Goal: Information Seeking & Learning: Find specific fact

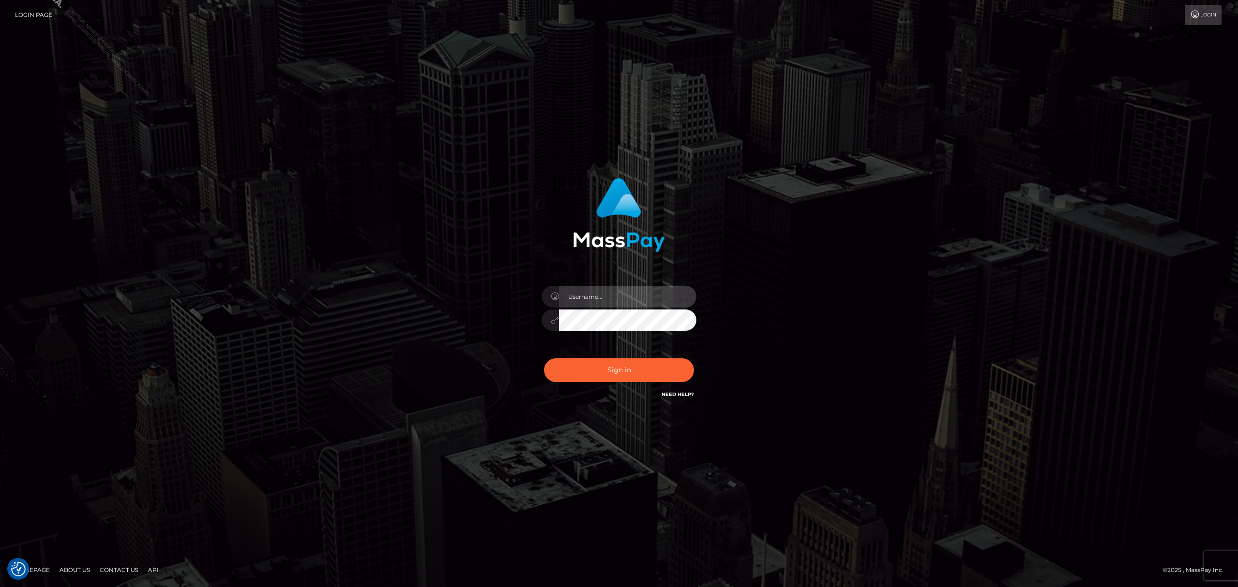
click at [594, 293] on input "text" at bounding box center [627, 297] width 137 height 22
type input "Grant.megabonanza"
drag, startPoint x: 618, startPoint y: 372, endPoint x: 613, endPoint y: 368, distance: 6.5
click at [614, 369] on button "Sign in" at bounding box center [619, 370] width 150 height 24
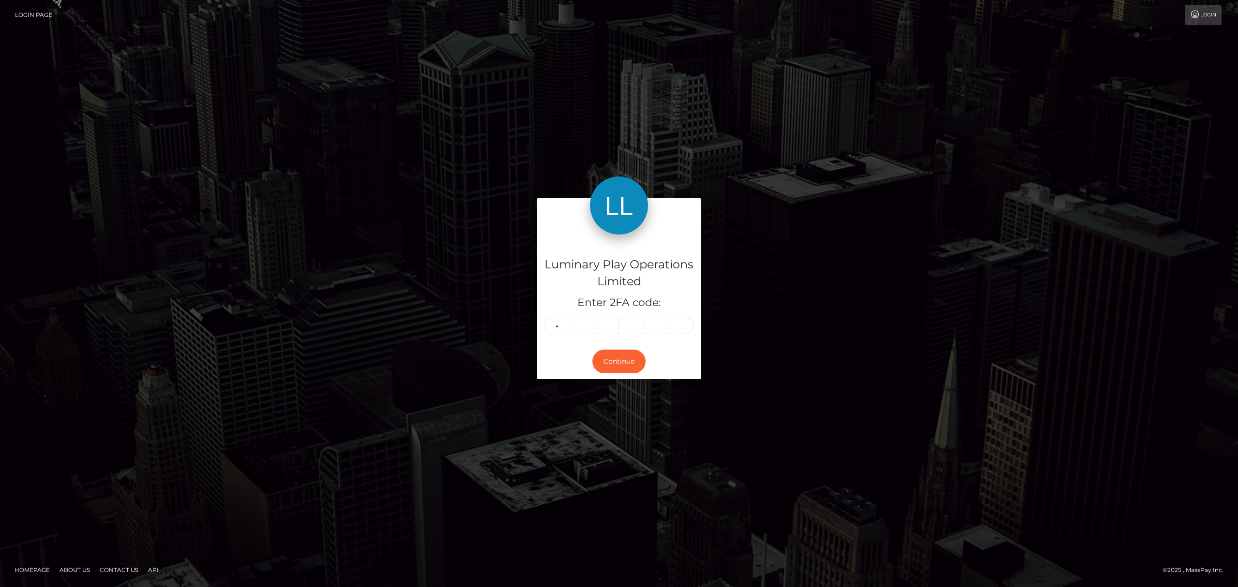
type input "0"
type input "8"
type input "3"
type input "7"
type input "1"
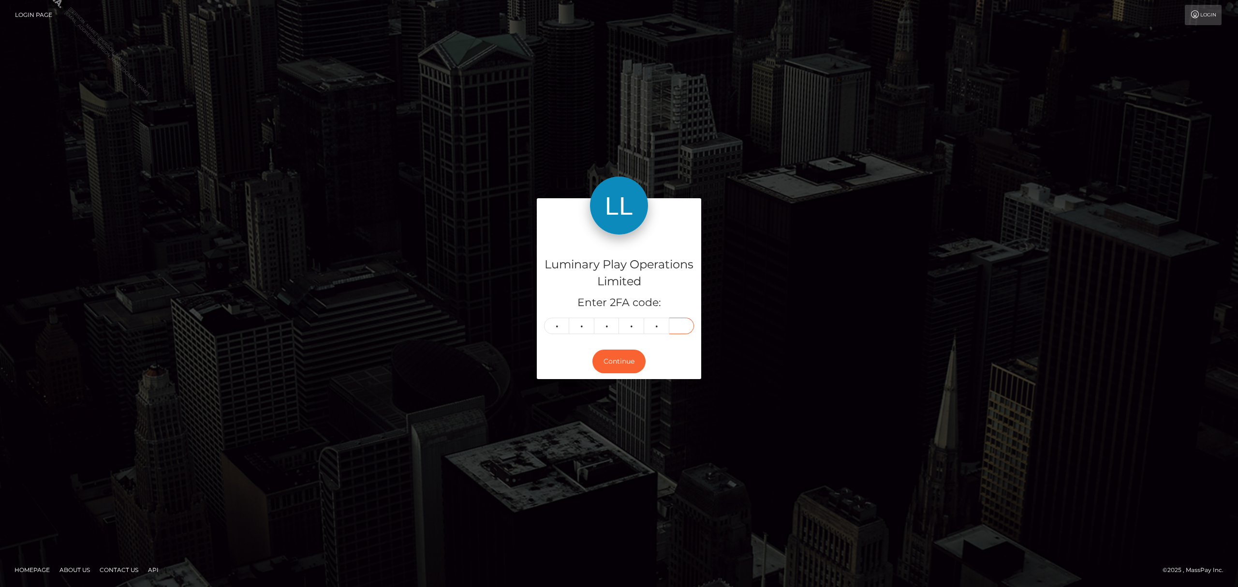
type input "3"
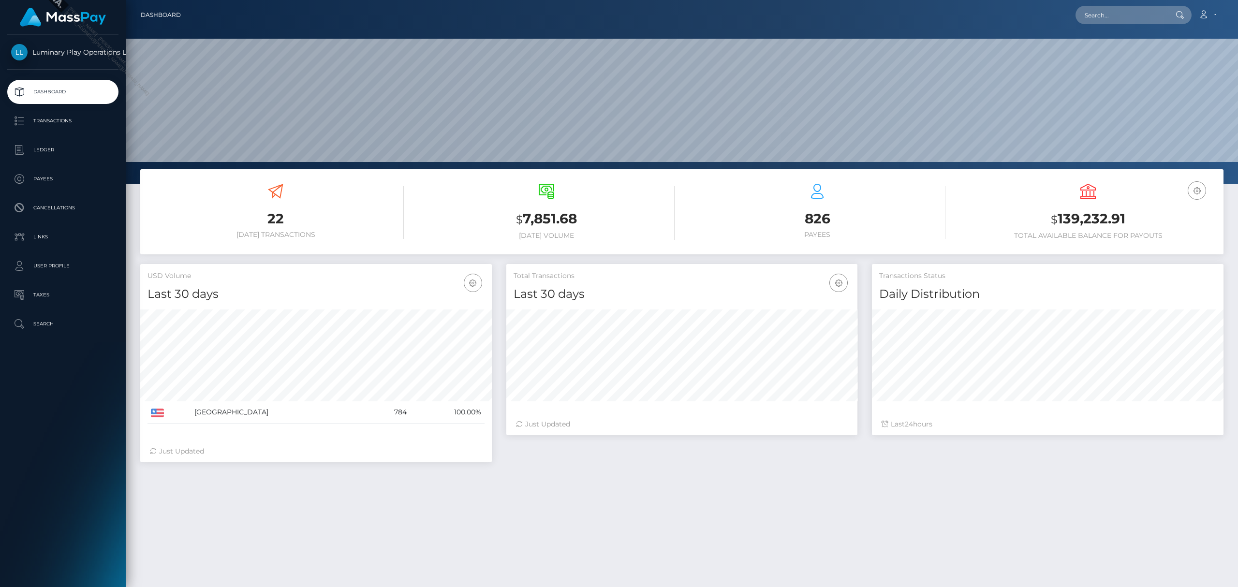
scroll to position [171, 351]
drag, startPoint x: 1113, startPoint y: 6, endPoint x: 1115, endPoint y: 20, distance: 14.2
click at [1113, 18] on input "text" at bounding box center [1121, 15] width 91 height 18
click at [1116, 20] on input "text" at bounding box center [1121, 15] width 91 height 18
paste input "69d7f00f-e11f-4118-b9ff-91666f2ef637 337998"
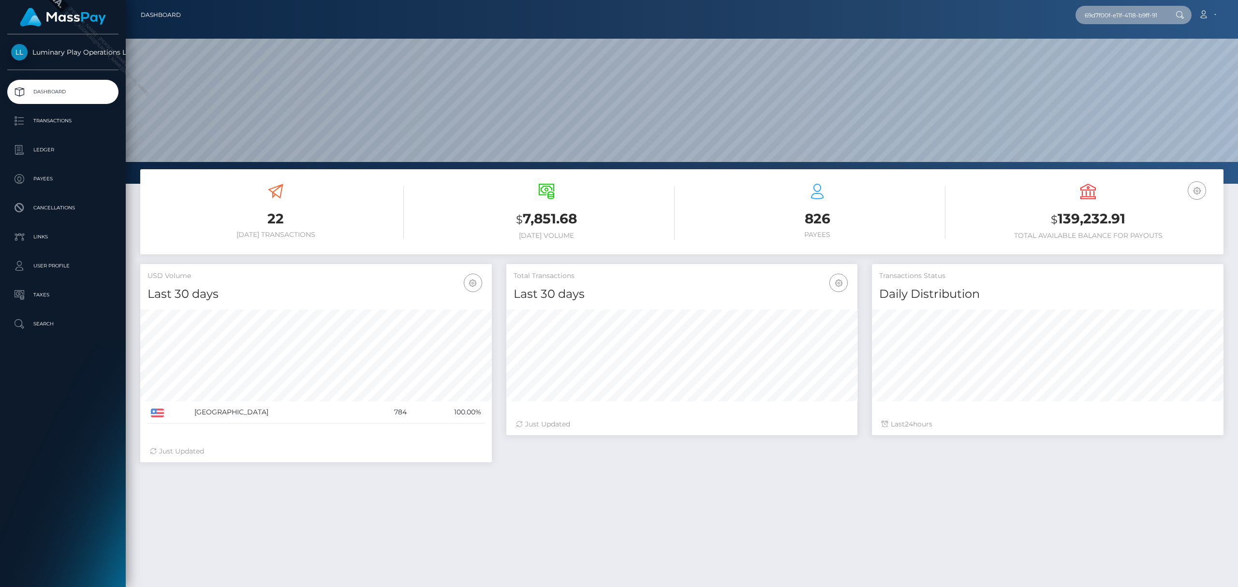
scroll to position [0, 53]
type input "69d7f00f-e11f-4118-b9ff-91666f2ef637 337998"
click at [43, 122] on p "Transactions" at bounding box center [63, 121] width 104 height 15
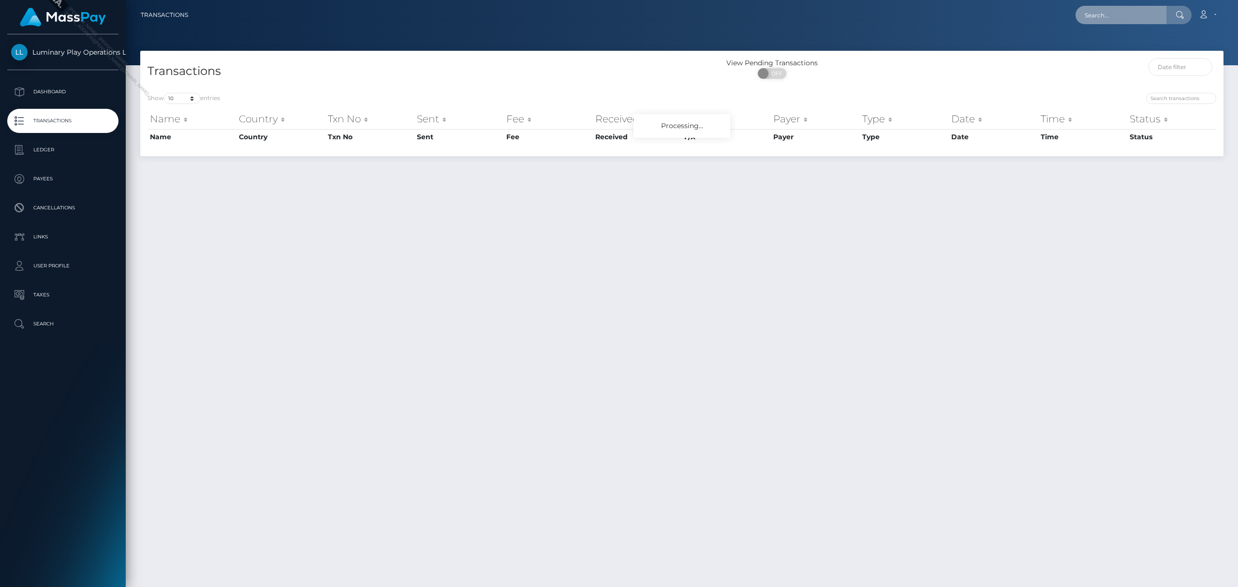
drag, startPoint x: 0, startPoint y: 0, endPoint x: 1122, endPoint y: 16, distance: 1122.3
click at [1122, 16] on input "text" at bounding box center [1121, 15] width 91 height 18
paste input "69d7f00f-e11f-4118-b9ff-91666f2ef637 337998"
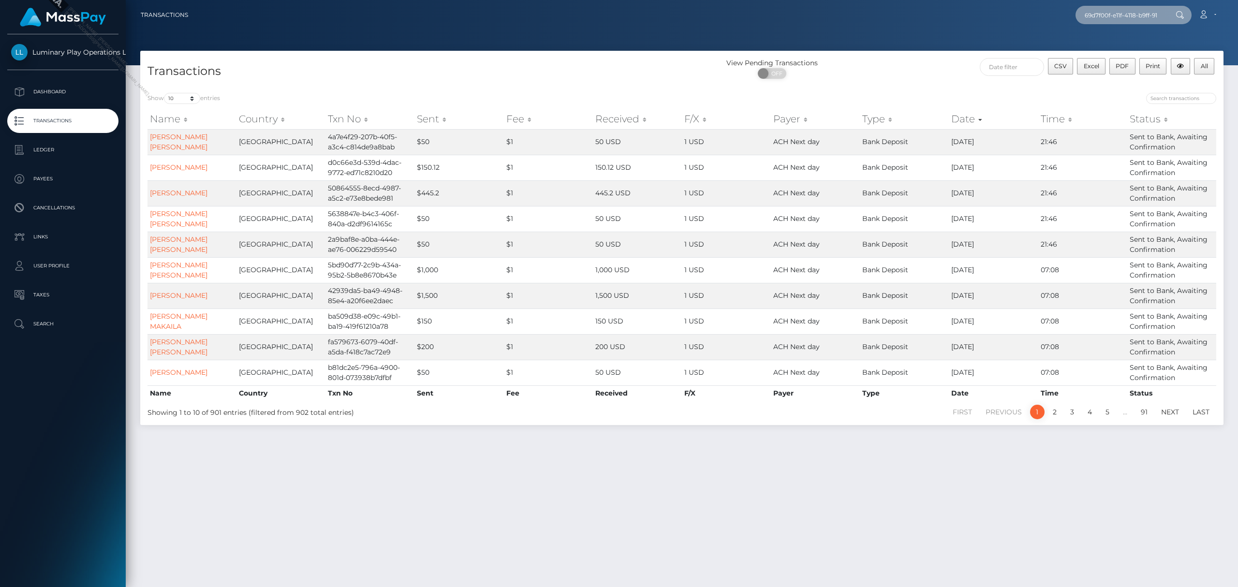
scroll to position [0, 53]
type input "69d7f00f-e11f-4118-b9ff-91666f2ef637 337998"
click at [1179, 12] on icon at bounding box center [1180, 15] width 8 height 8
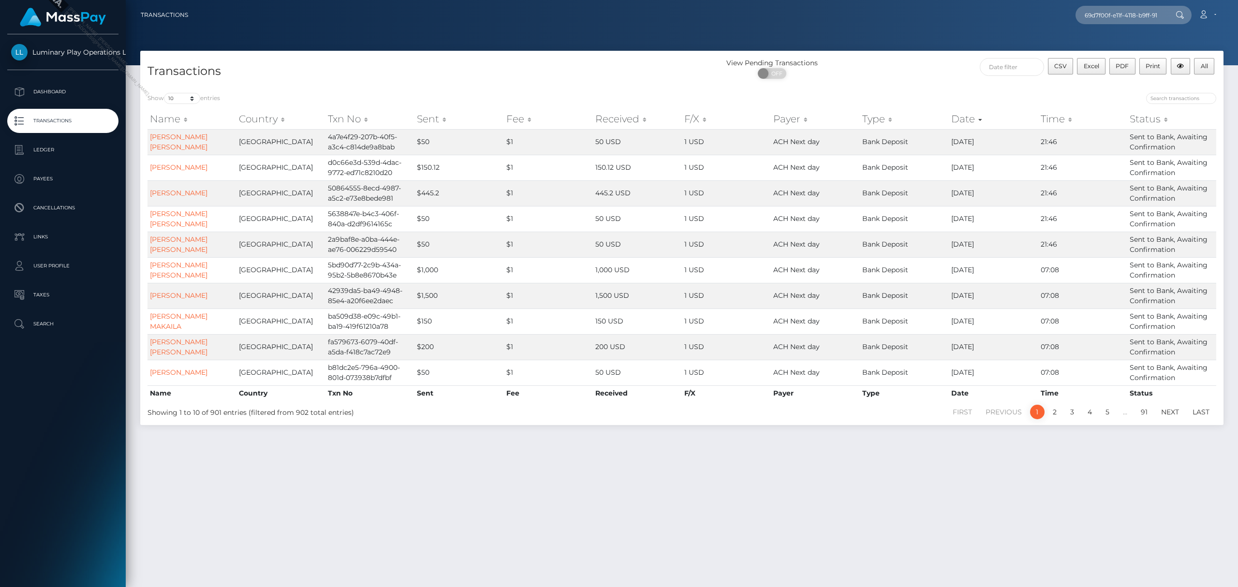
click at [1179, 12] on icon at bounding box center [1180, 15] width 8 height 8
click at [73, 207] on p "Cancellations" at bounding box center [63, 208] width 104 height 15
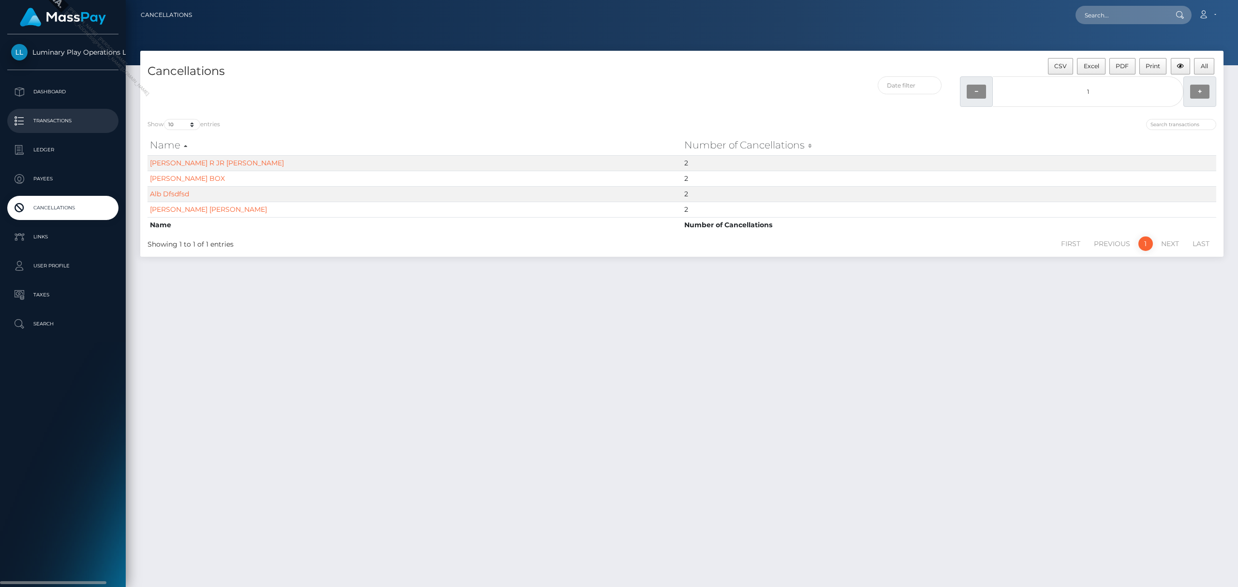
click at [70, 121] on p "Transactions" at bounding box center [63, 121] width 104 height 15
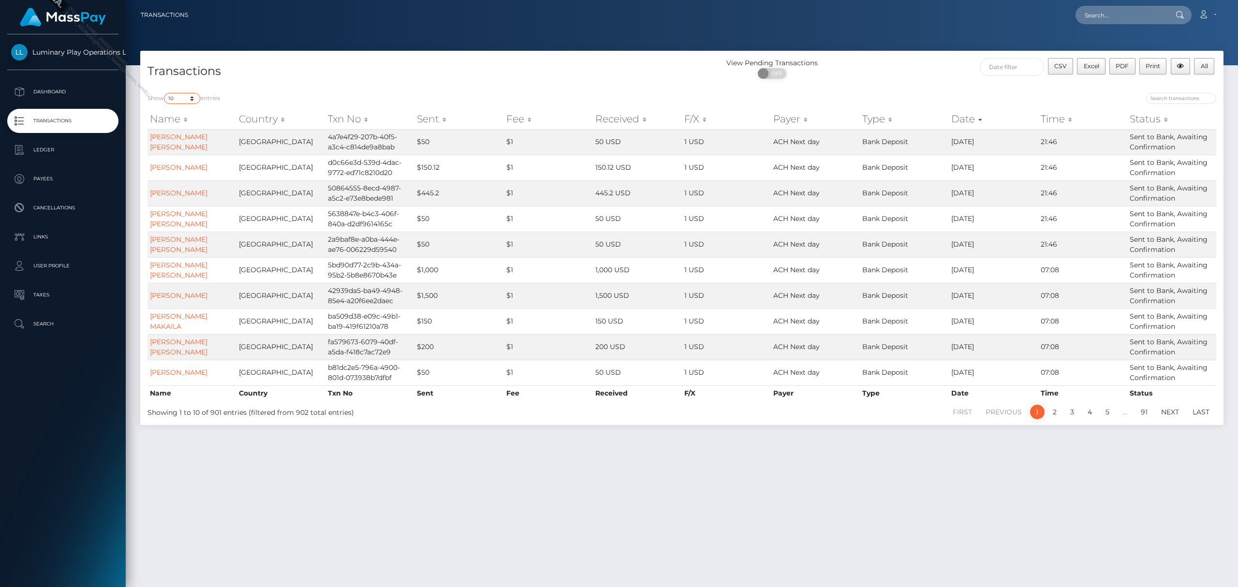
drag, startPoint x: 178, startPoint y: 98, endPoint x: 150, endPoint y: 96, distance: 28.1
click at [150, 96] on label "Show 10 25 50 100 250 500 1,000 3,500 entries" at bounding box center [184, 98] width 73 height 11
click at [164, 96] on select "10 25 50 100 250 500 1,000 3,500" at bounding box center [182, 98] width 36 height 11
select select "3500"
click at [165, 93] on select "10 25 50 100 250 500 1,000 3,500" at bounding box center [182, 98] width 36 height 11
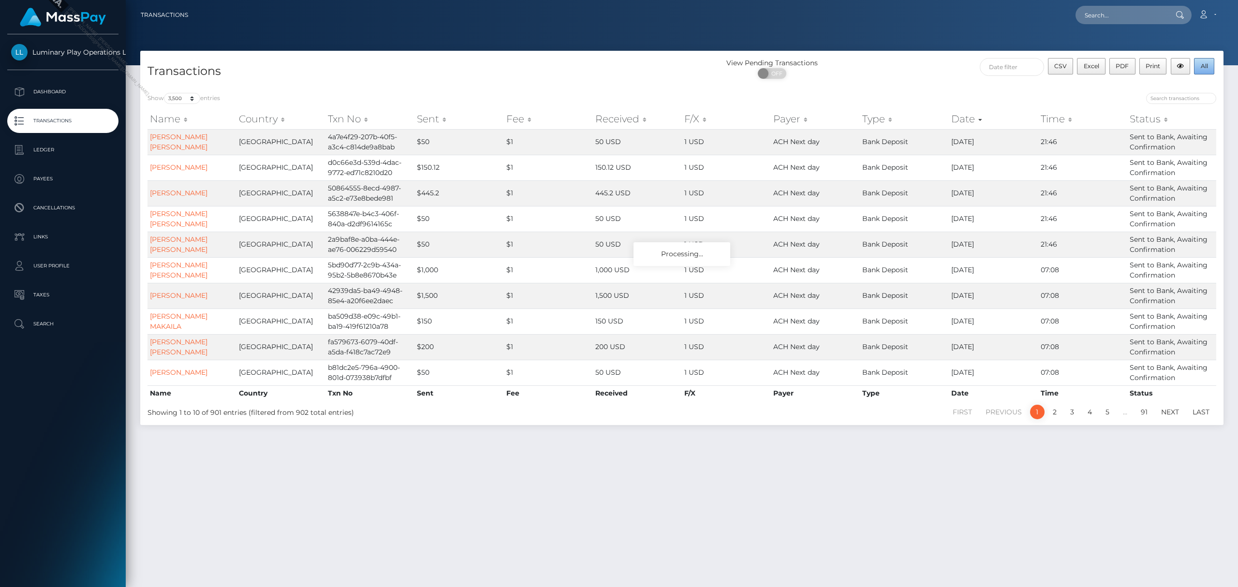
click at [1212, 67] on button "All" at bounding box center [1204, 66] width 20 height 16
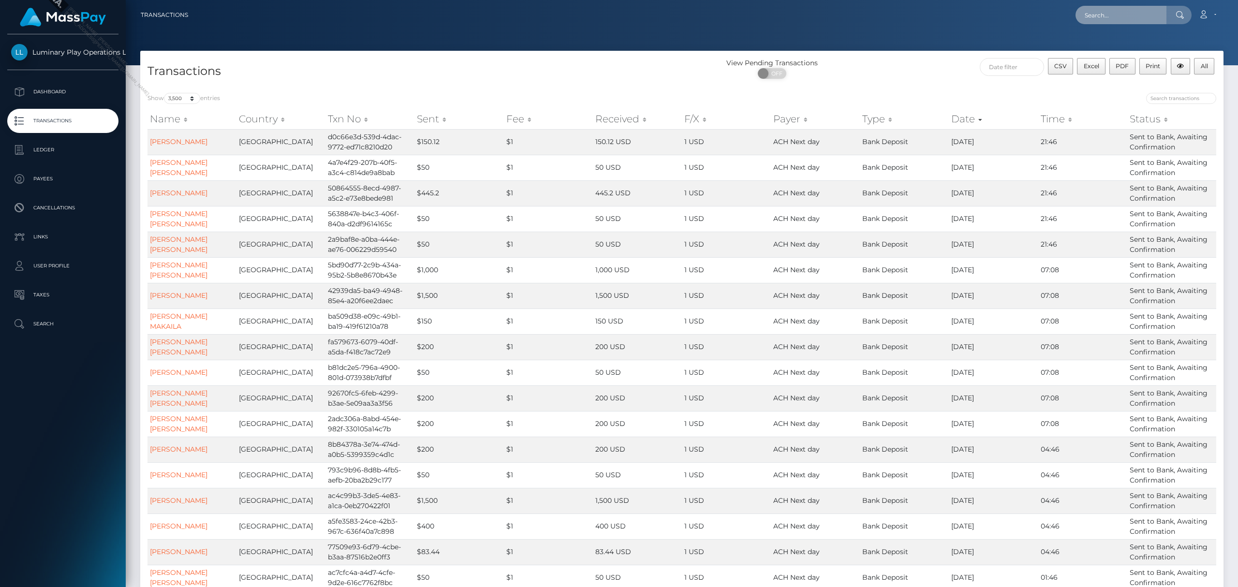
click at [1109, 15] on input "text" at bounding box center [1121, 15] width 91 height 18
paste input "megabonanza-316503605"
type input "megabonanza-316503605"
click at [1133, 54] on link "LAURA A GARSEE WILKE" at bounding box center [1139, 50] width 126 height 18
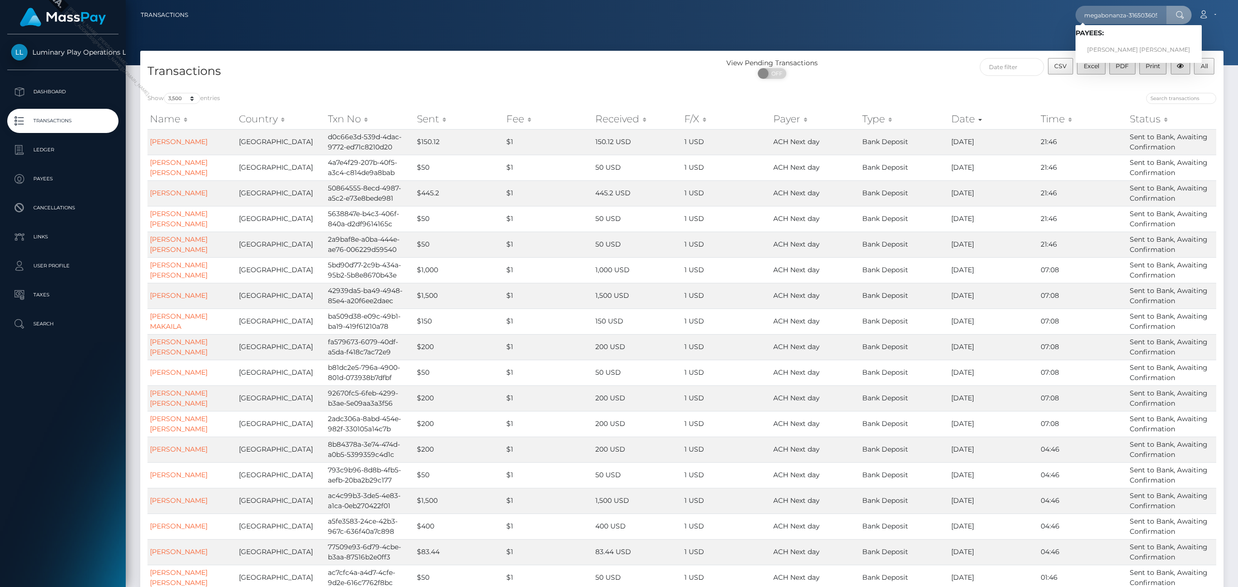
scroll to position [0, 0]
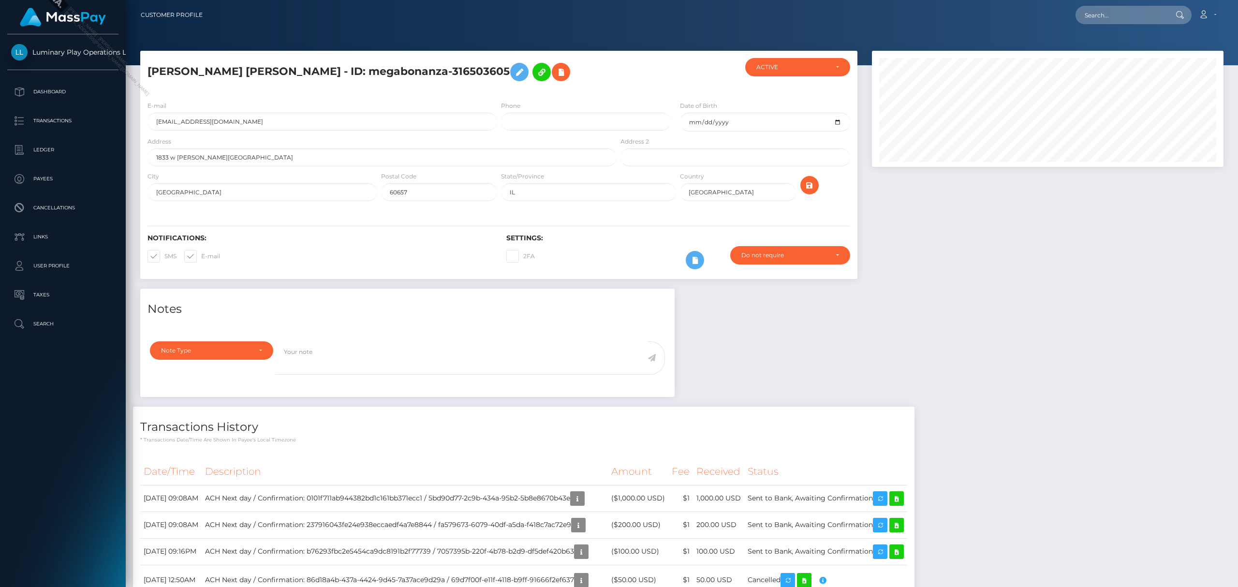
scroll to position [116, 351]
click at [841, 336] on div "Notes Note Type Compliance Clear Compliance General Note Type" at bounding box center [682, 471] width 1098 height 364
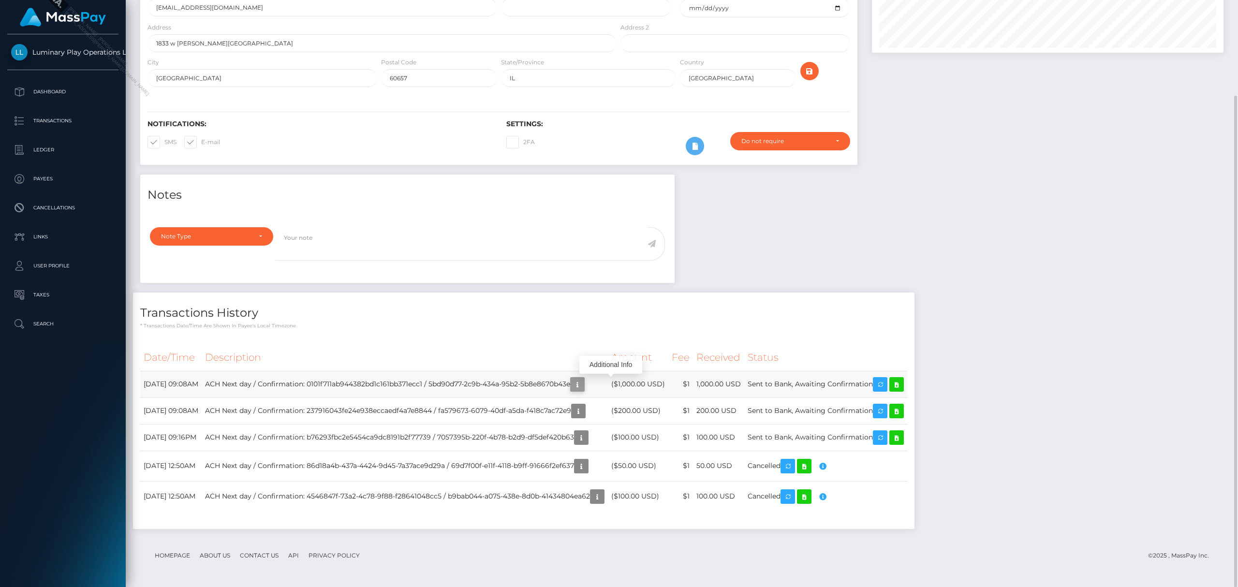
click at [583, 383] on icon "button" at bounding box center [578, 385] width 12 height 12
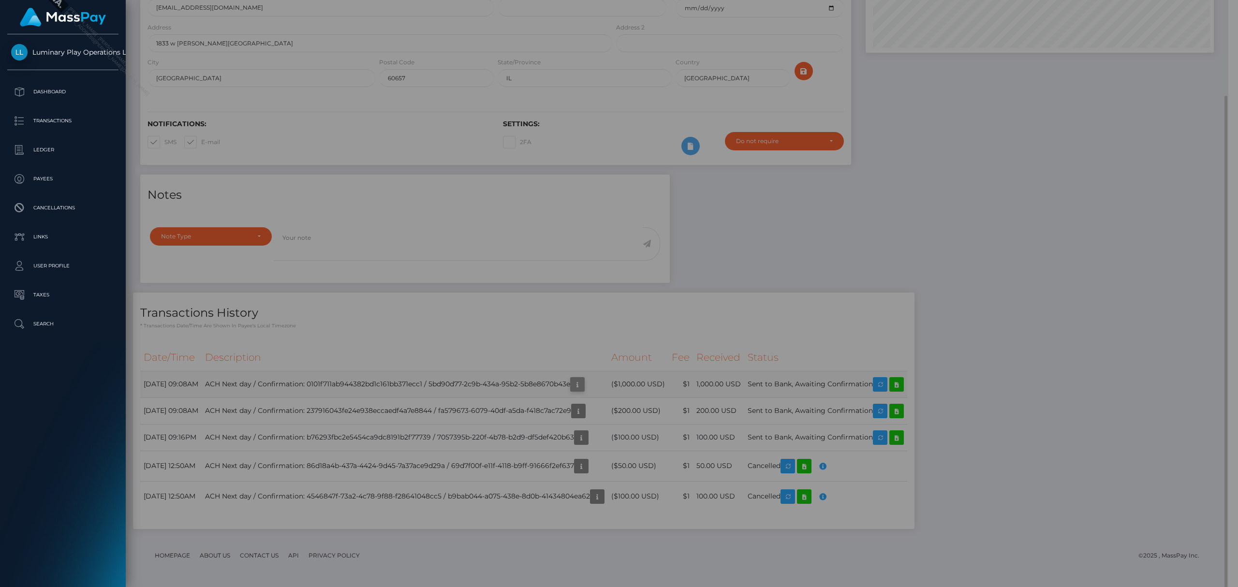
scroll to position [483565, 483333]
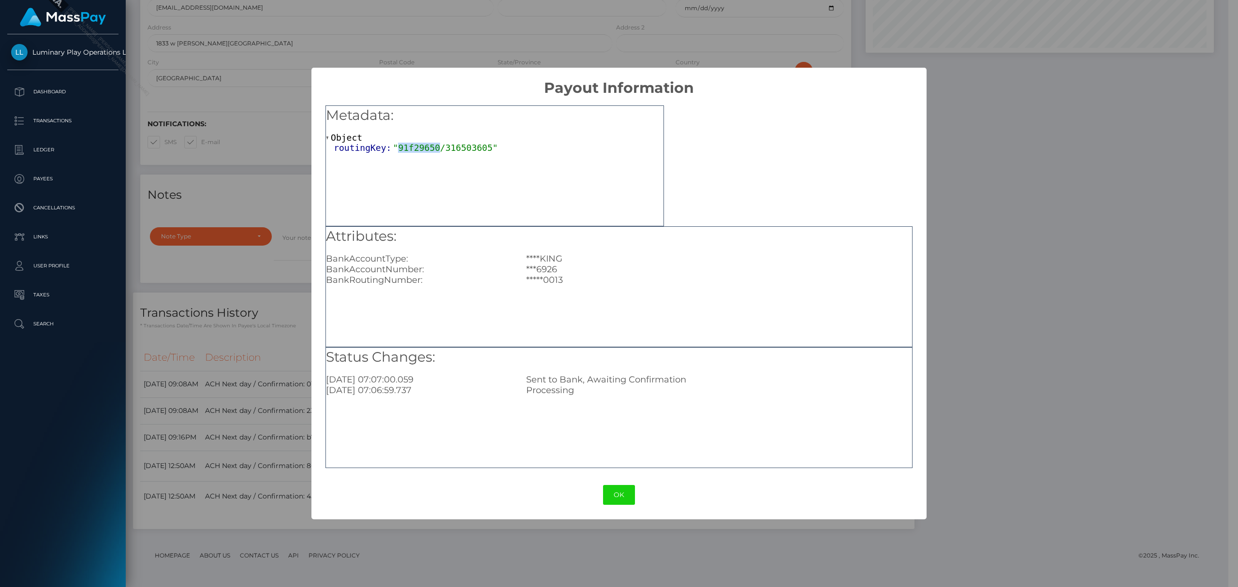
drag, startPoint x: 430, startPoint y: 149, endPoint x: 392, endPoint y: 147, distance: 38.3
click at [393, 147] on span ""91f29650/316503605"" at bounding box center [445, 148] width 105 height 10
copy span "91f29650"
click at [620, 499] on button "OK" at bounding box center [619, 495] width 32 height 20
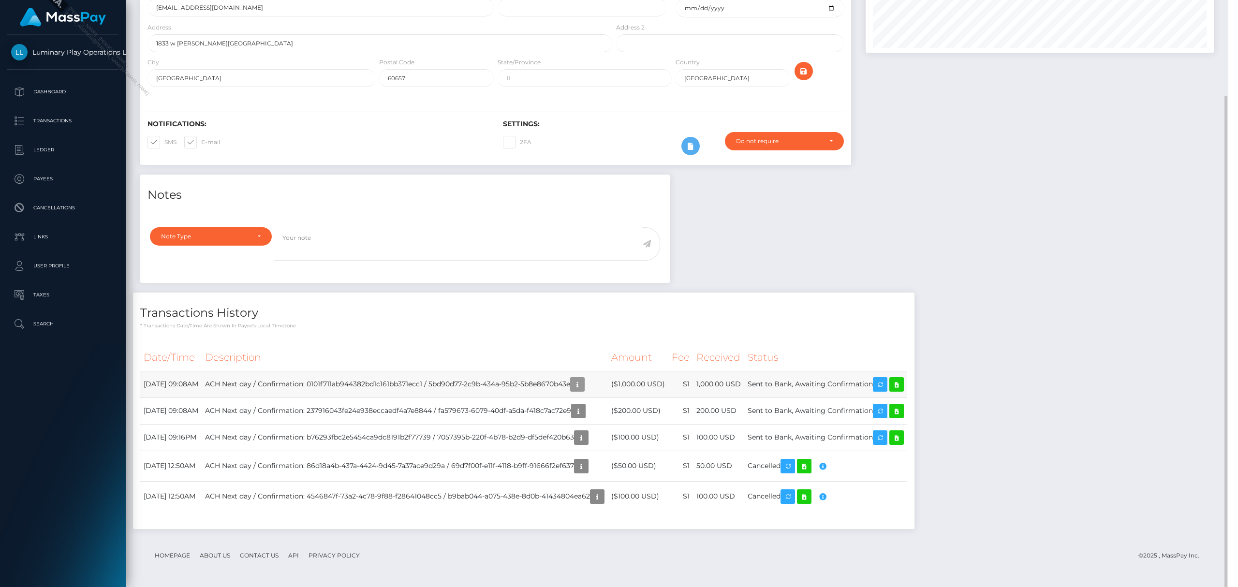
scroll to position [116, 351]
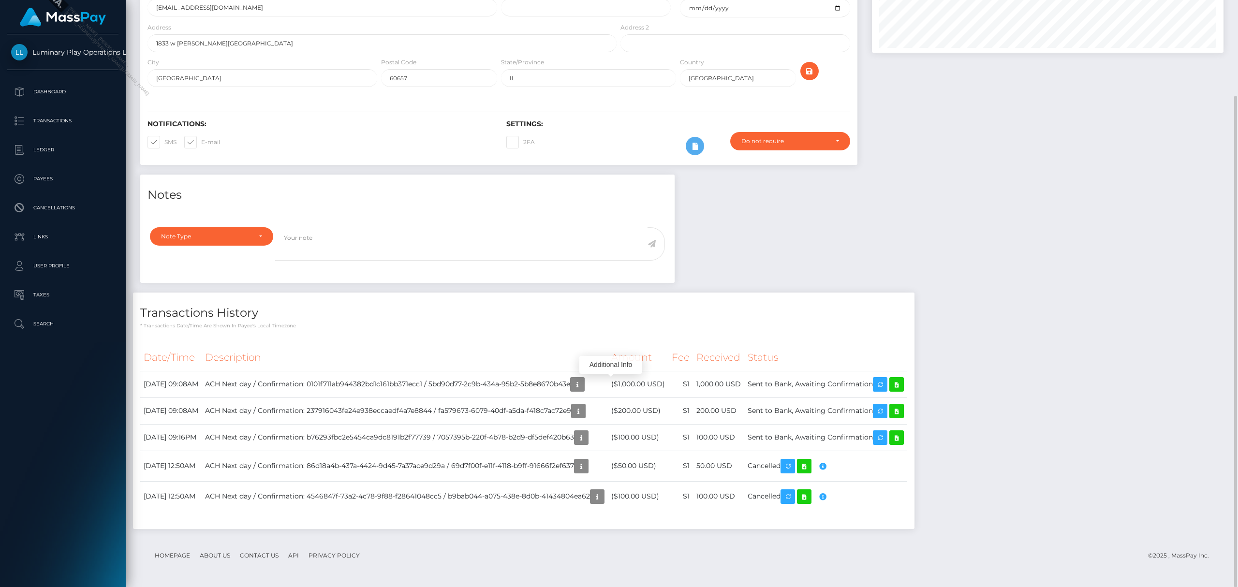
click at [1022, 221] on div "Notes Note Type Compliance Clear Compliance General Note Type" at bounding box center [682, 357] width 1098 height 364
click at [1003, 320] on div "Notes Note Type Compliance Clear Compliance General Note Type" at bounding box center [682, 357] width 1098 height 364
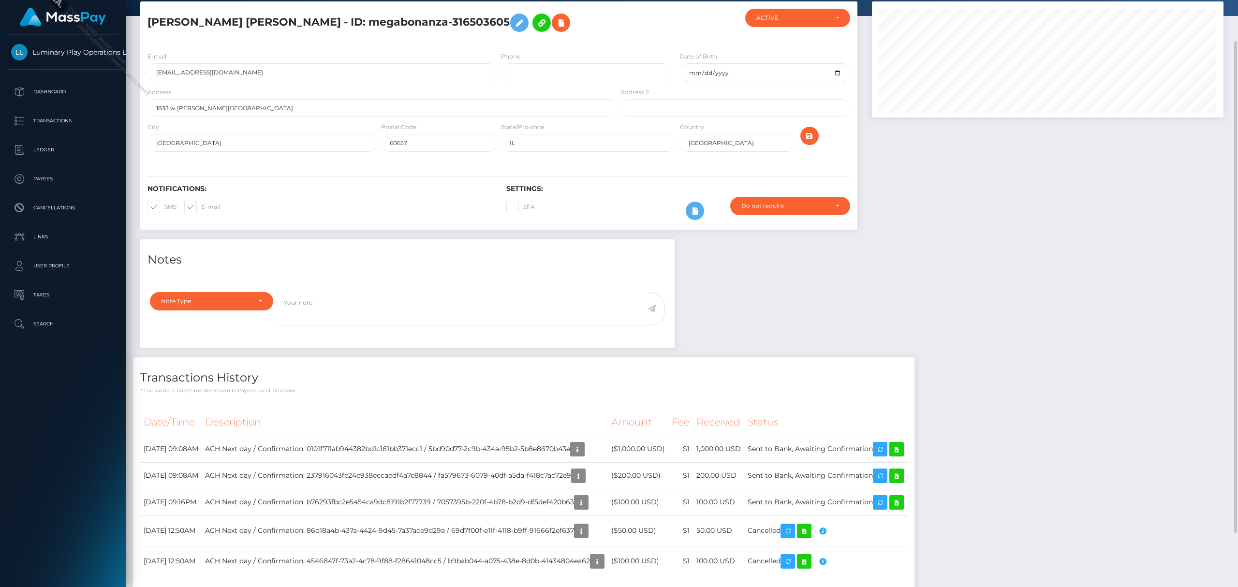
scroll to position [0, 0]
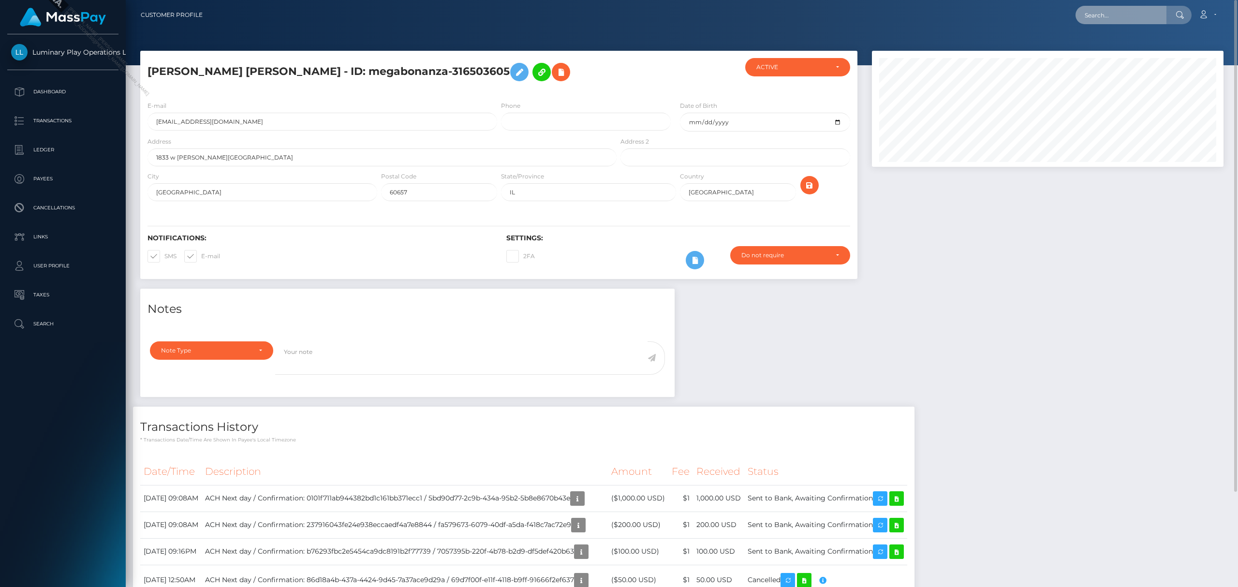
click at [1119, 20] on input "text" at bounding box center [1121, 15] width 91 height 18
paste input "91f29650"
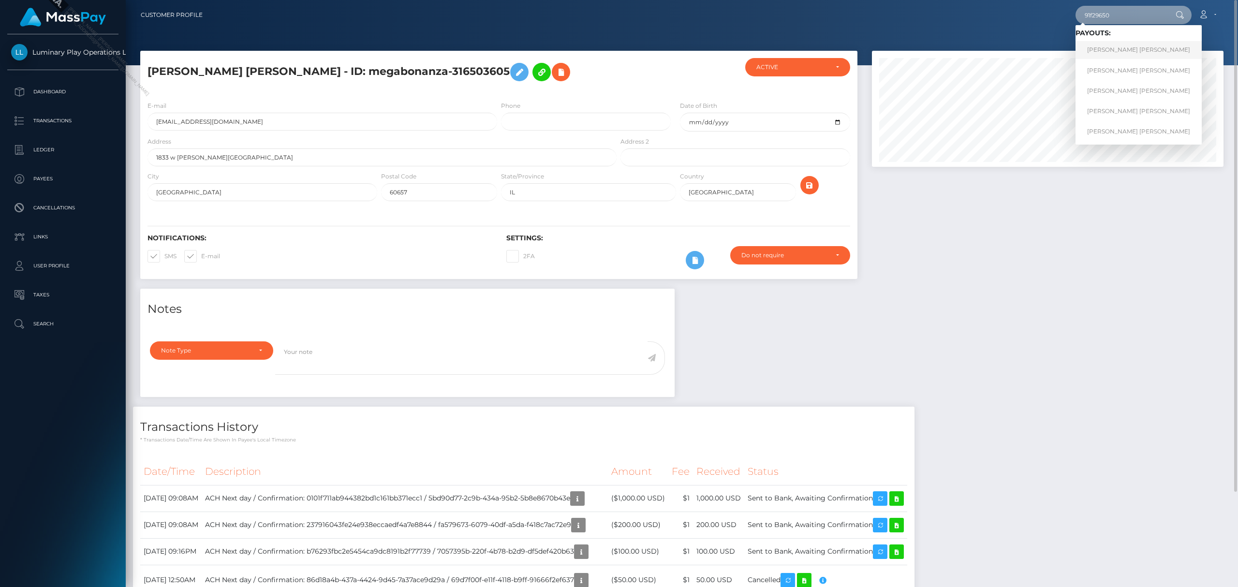
type input "91f29650"
click at [1148, 49] on link "LAURA A GARSEE WILKE" at bounding box center [1139, 50] width 126 height 18
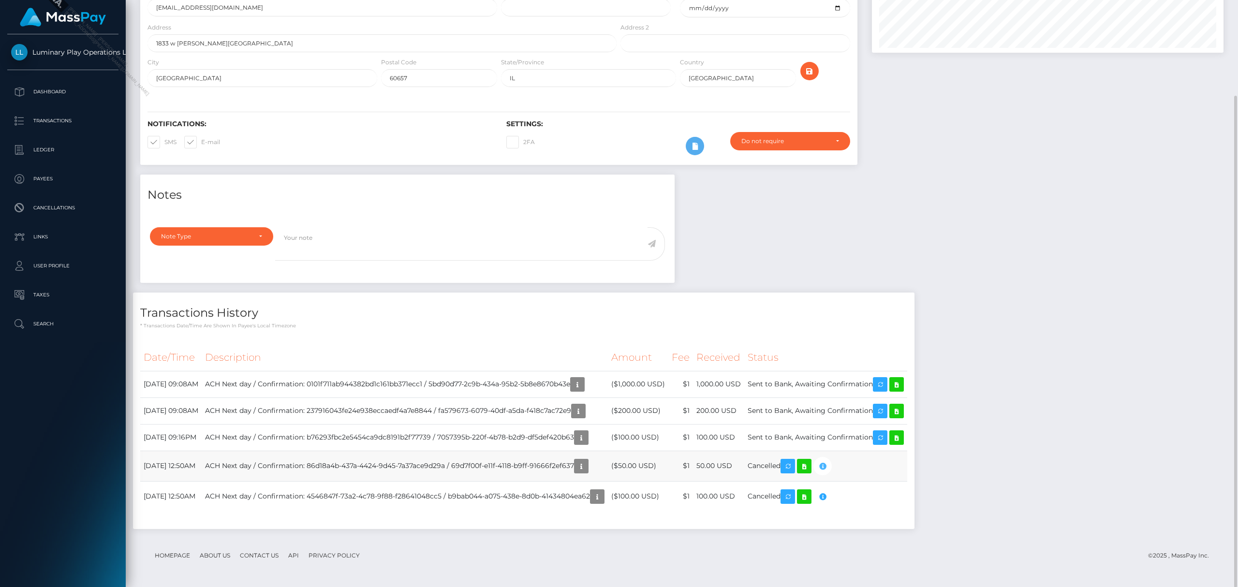
scroll to position [116, 351]
click at [829, 467] on icon "button" at bounding box center [823, 466] width 12 height 12
click at [587, 462] on icon "button" at bounding box center [582, 466] width 12 height 12
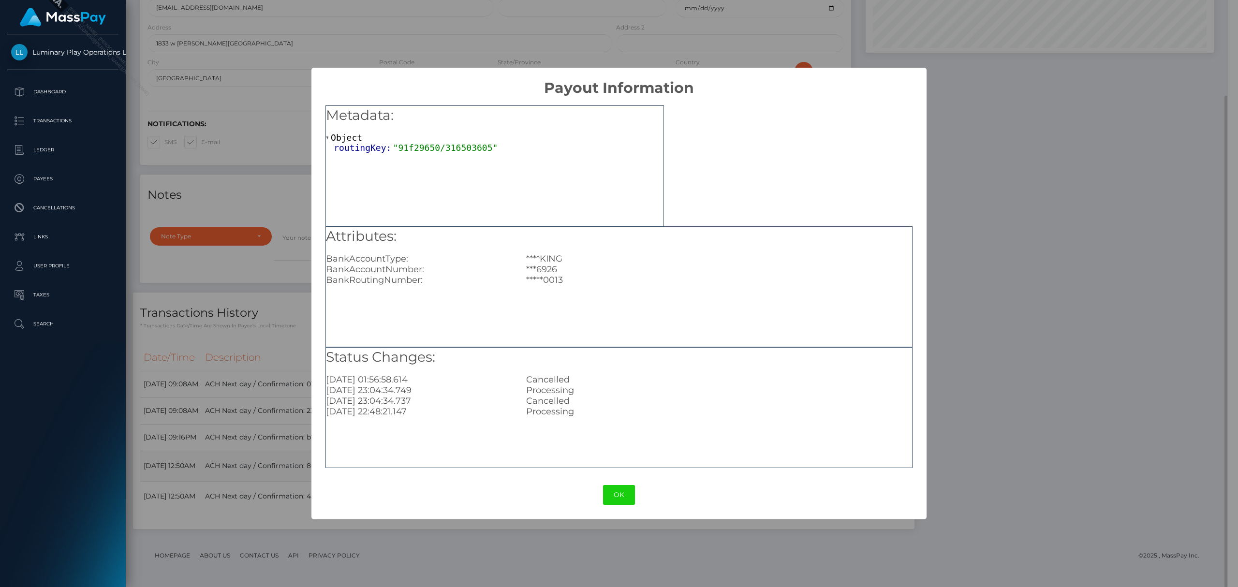
scroll to position [483565, 483333]
click at [620, 492] on button "OK" at bounding box center [619, 495] width 32 height 20
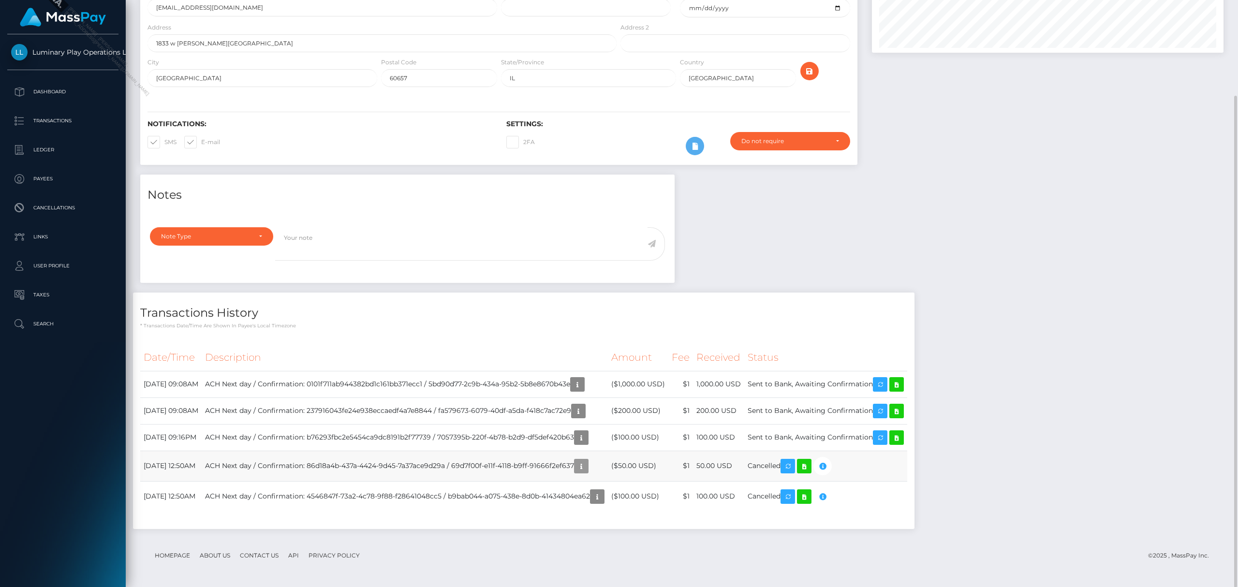
scroll to position [116, 351]
click at [1003, 525] on div "Notes Note Type Compliance Clear Compliance General Note Type" at bounding box center [682, 357] width 1098 height 364
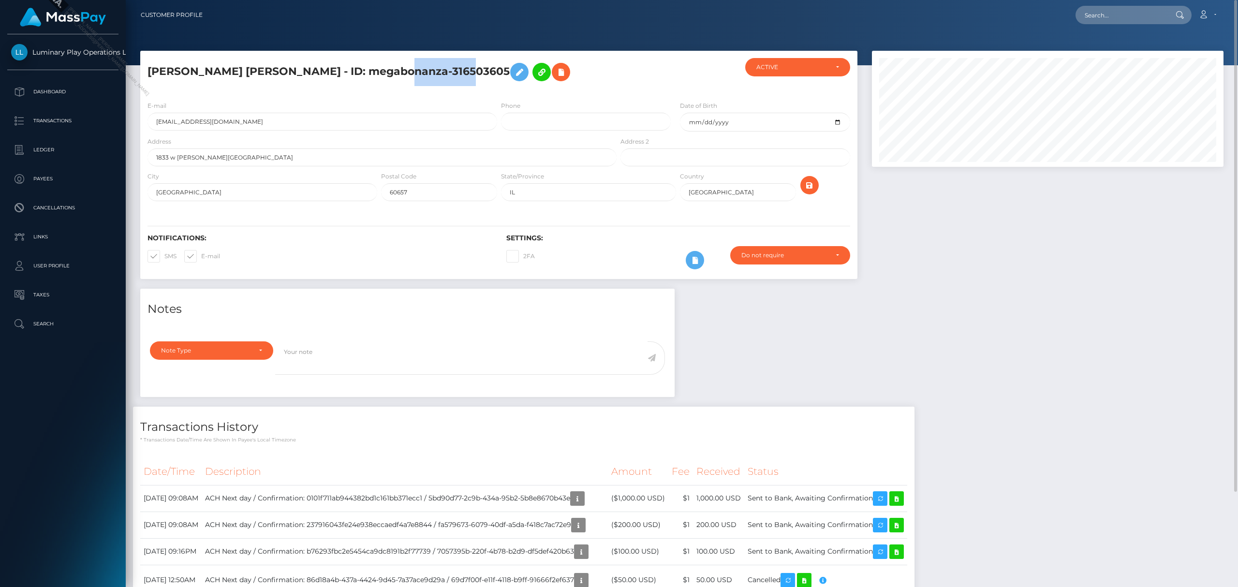
drag, startPoint x: 457, startPoint y: 72, endPoint x: 396, endPoint y: 73, distance: 61.0
click at [396, 73] on h5 "LAURA A GARSEE WILKE - ID: megabonanza-316503605" at bounding box center [380, 72] width 464 height 28
copy h5 "316503605"
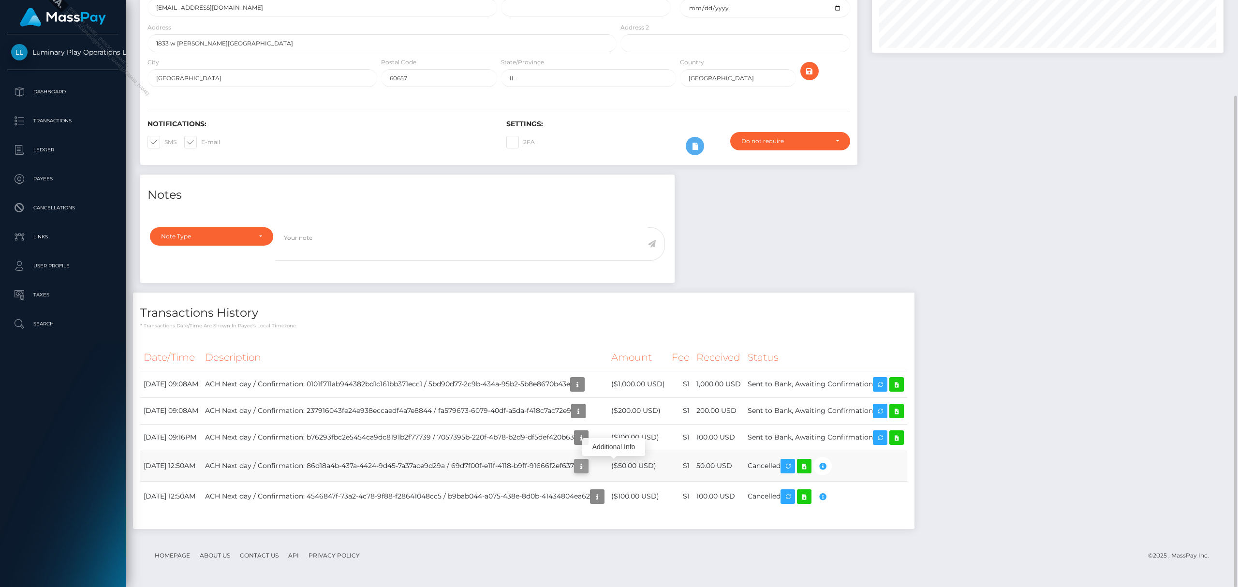
scroll to position [116, 351]
click at [589, 467] on button "button" at bounding box center [581, 466] width 15 height 15
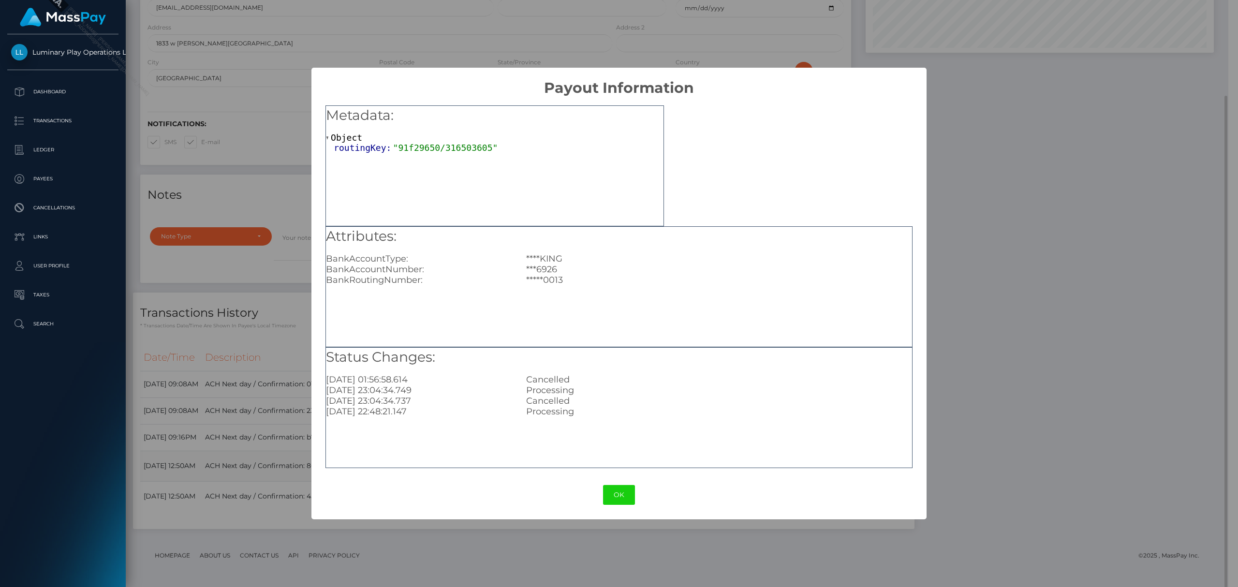
scroll to position [483565, 483333]
click at [628, 496] on button "OK" at bounding box center [619, 495] width 32 height 20
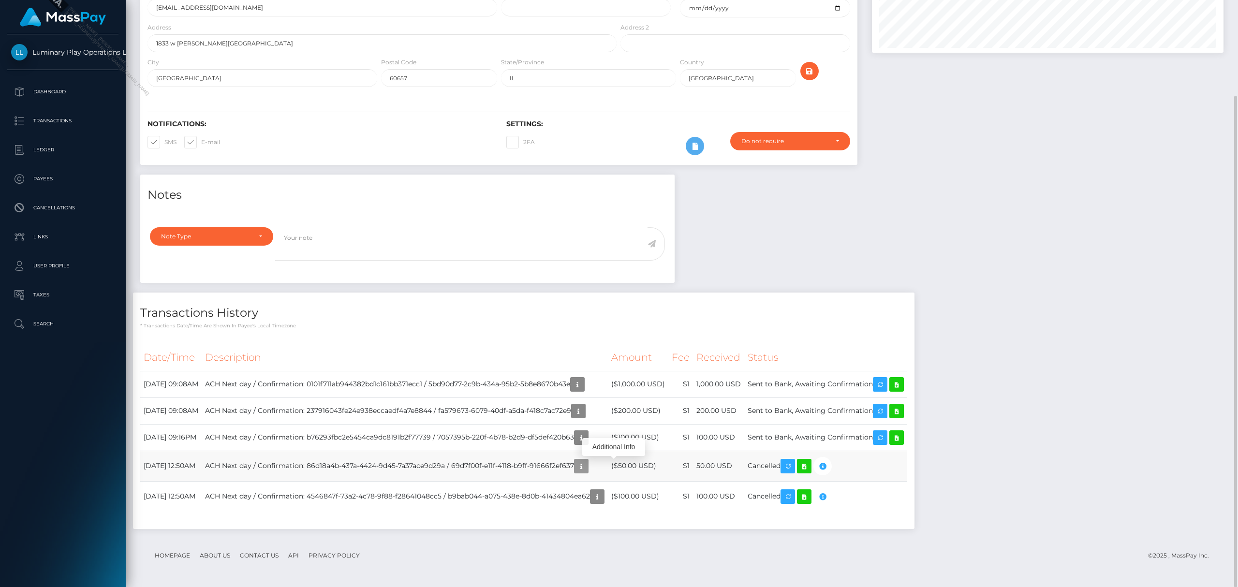
scroll to position [116, 351]
drag, startPoint x: 335, startPoint y: 461, endPoint x: 478, endPoint y: 467, distance: 143.3
click at [478, 467] on td "ACH Next day / Confirmation: 86d18a4b-437a-4424-9d45-7a37ace9d29a / 69d7f00f-e1…" at bounding box center [405, 466] width 406 height 30
copy td "86d18a4b-437a-4424-9d45-7a37ace9d29a"
click at [810, 471] on icon at bounding box center [805, 466] width 12 height 12
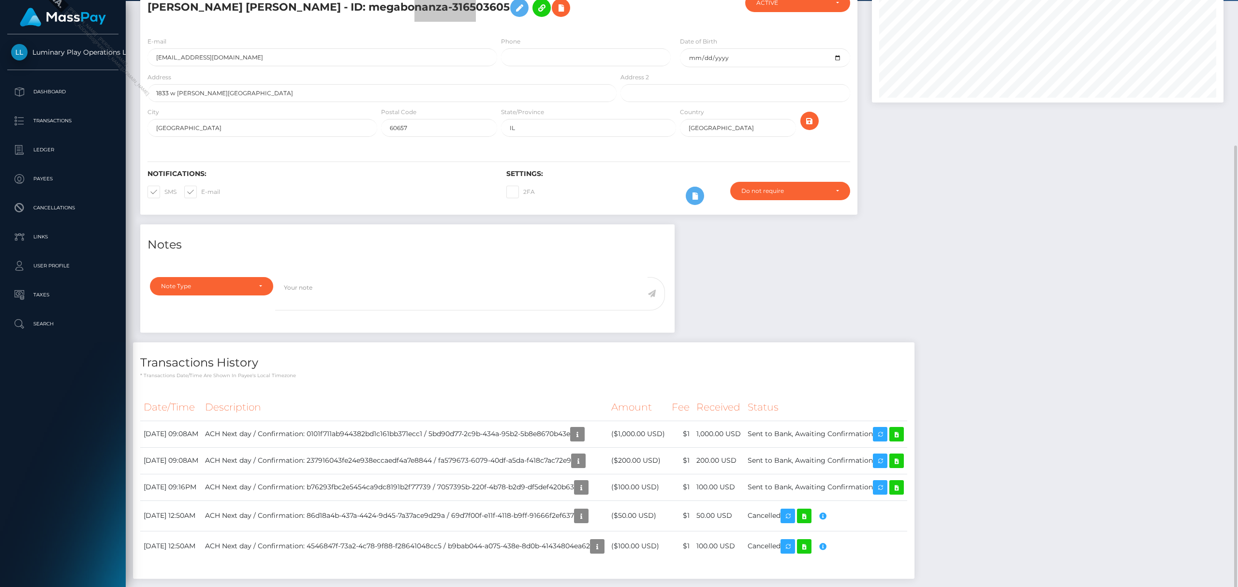
scroll to position [114, 0]
